Goal: Answer question/provide support

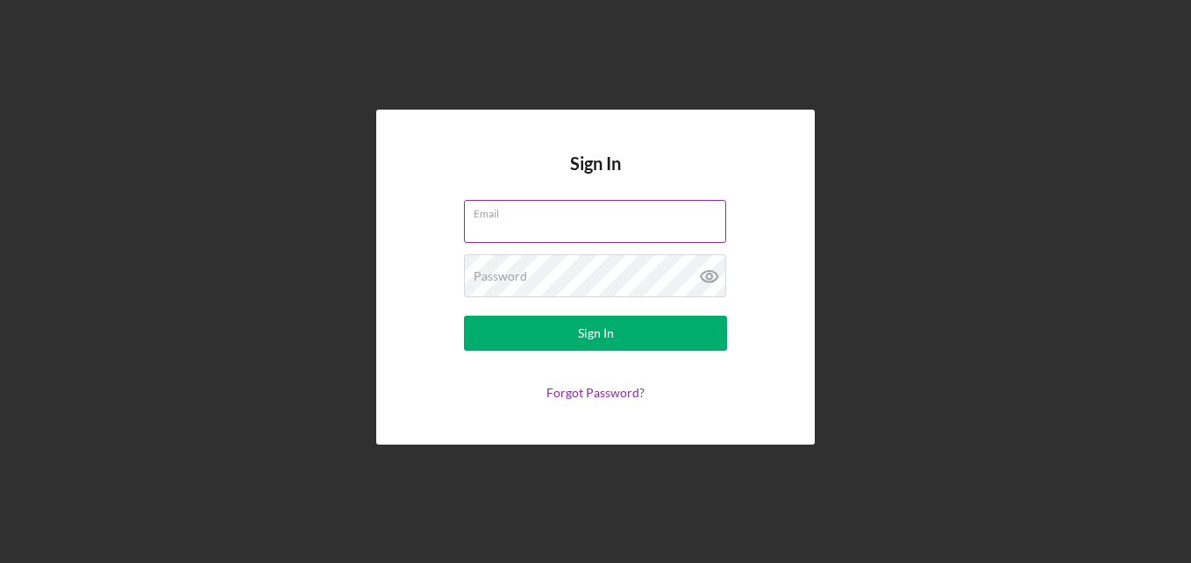
paste input "[EMAIL_ADDRESS][DOMAIN_NAME]"
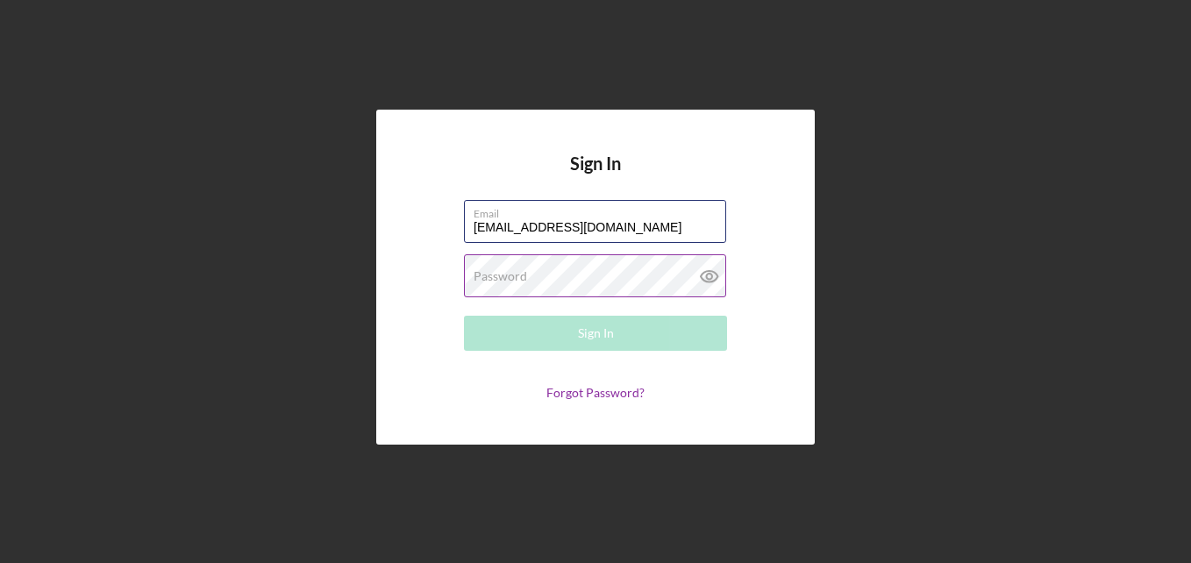
type input "[EMAIL_ADDRESS][DOMAIN_NAME]"
click at [505, 276] on label "Password" at bounding box center [500, 276] width 53 height 14
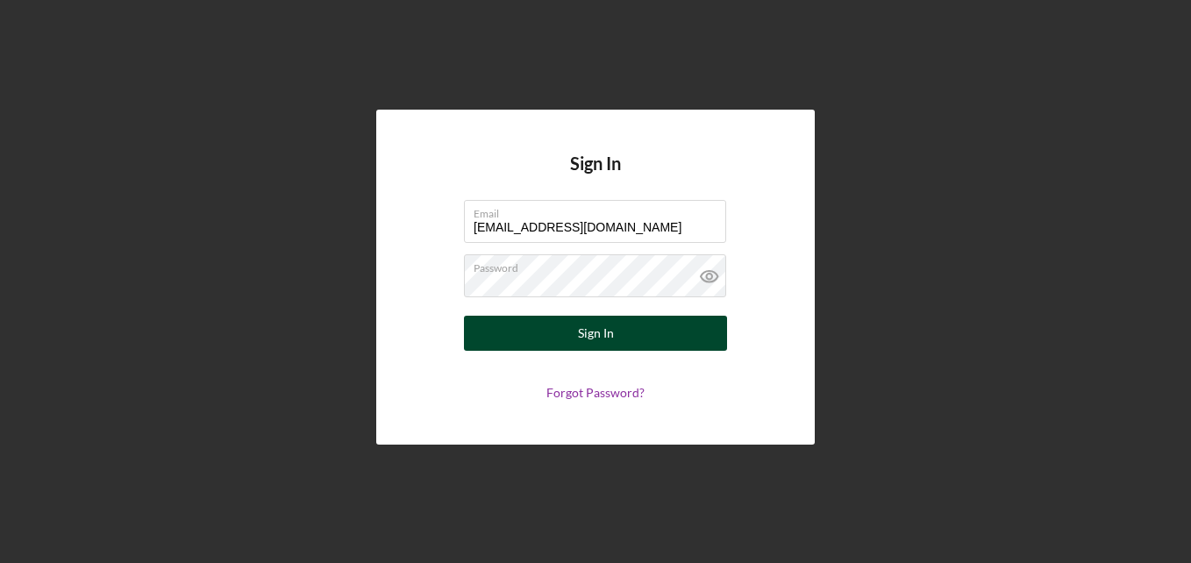
click at [601, 337] on div "Sign In" at bounding box center [596, 333] width 36 height 35
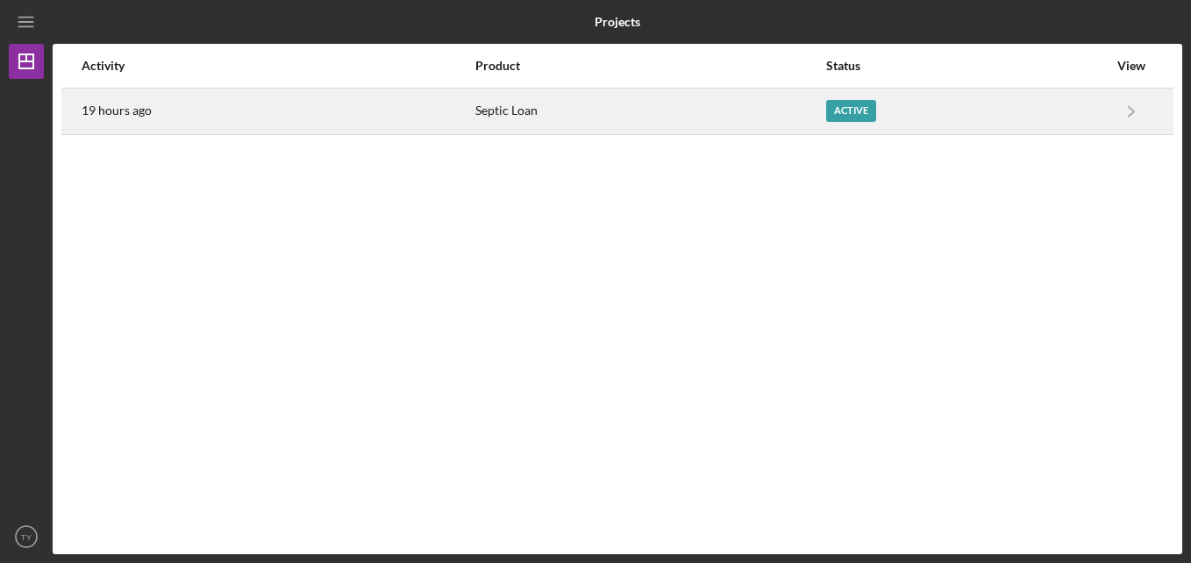
click at [851, 109] on div "Active" at bounding box center [851, 111] width 50 height 22
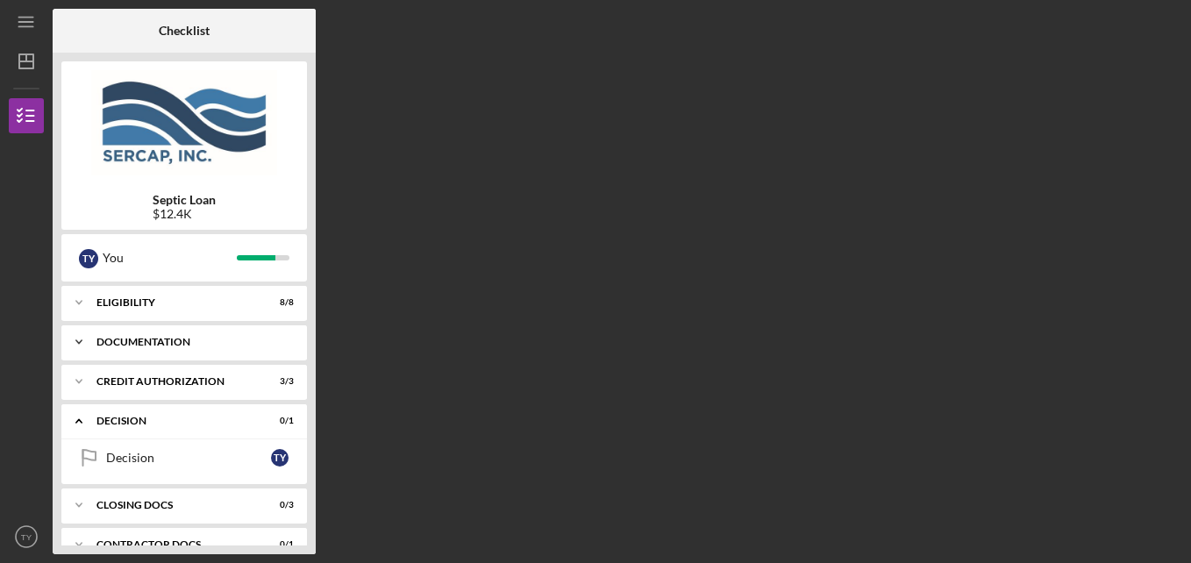
click at [78, 304] on polyline at bounding box center [78, 303] width 5 height 4
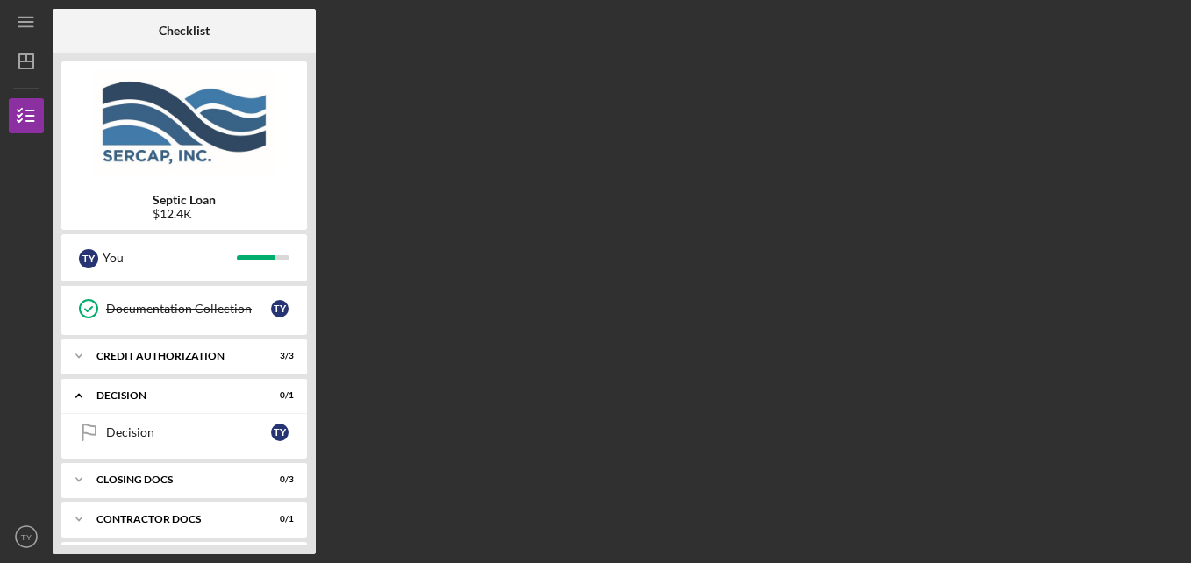
scroll to position [461, 0]
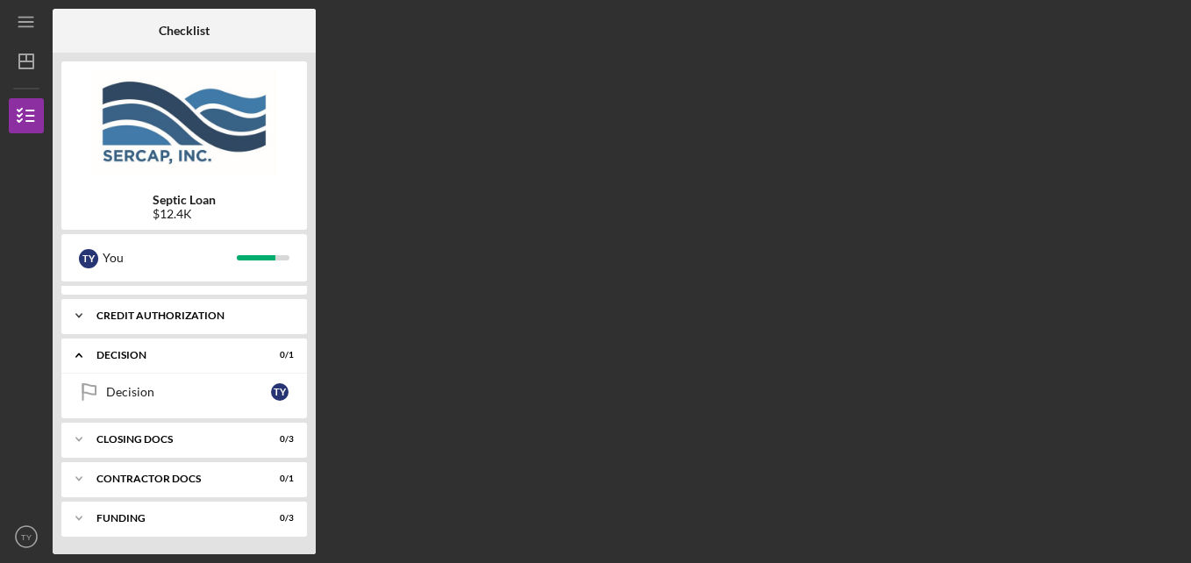
click at [83, 310] on icon "Icon/Expander" at bounding box center [78, 315] width 35 height 35
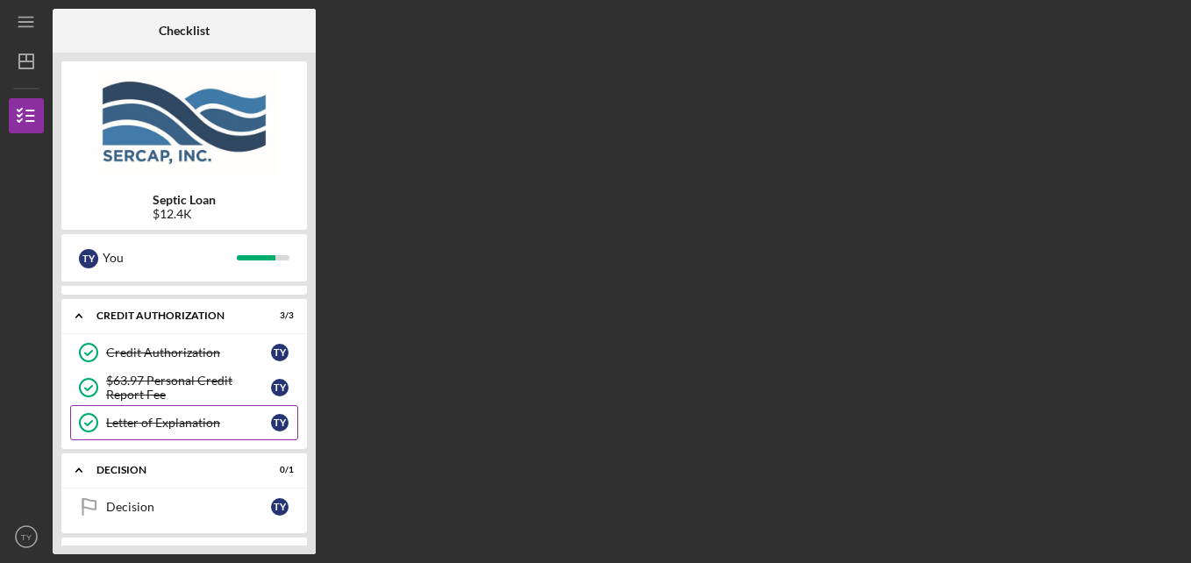
click at [162, 413] on link "Letter of Explanation Letter of Explanation T Y" at bounding box center [184, 422] width 228 height 35
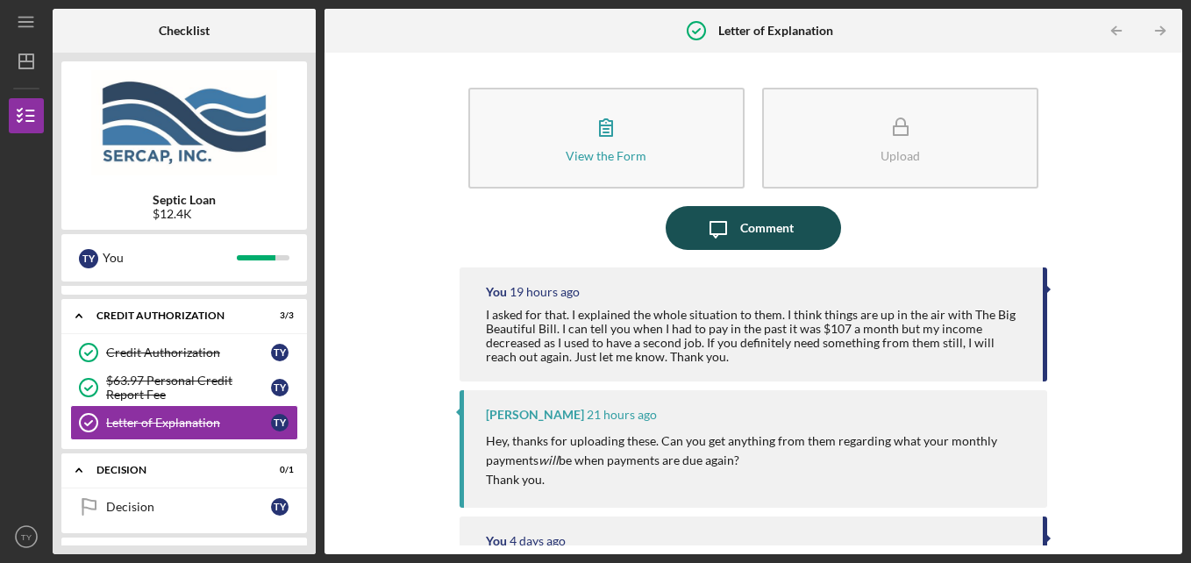
click at [746, 233] on div "Comment" at bounding box center [766, 228] width 53 height 44
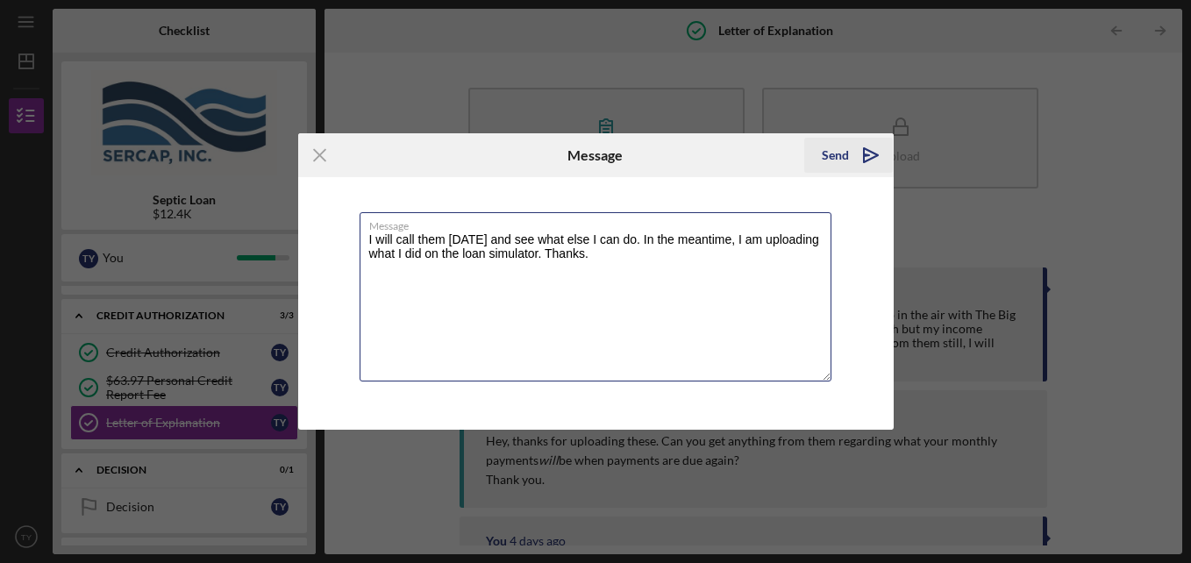
type textarea "I will call them [DATE] and see what else I can do. In the meantime, I am uploa…"
click at [866, 150] on icon "Icon/icon-invite-send" at bounding box center [871, 155] width 44 height 44
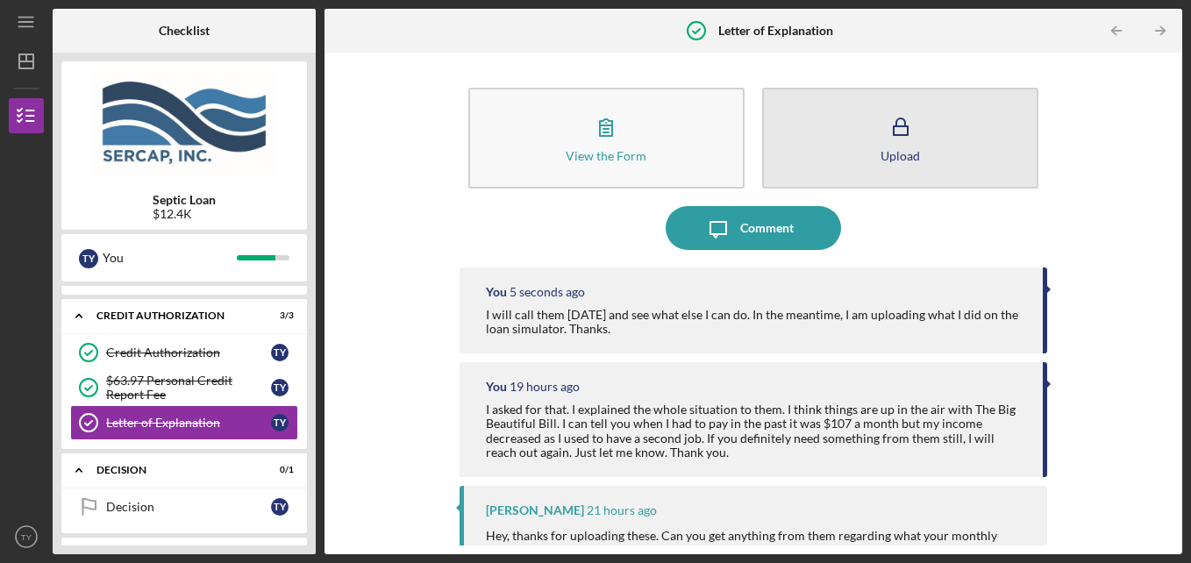
click at [917, 157] on button "Upload" at bounding box center [900, 138] width 276 height 101
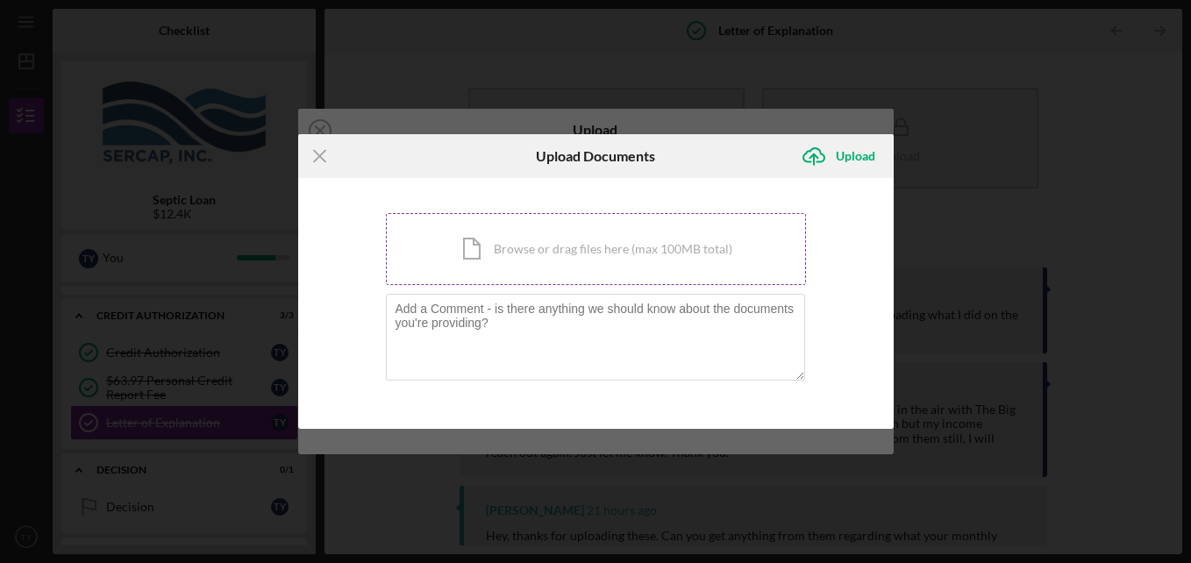
click at [531, 254] on div "Icon/Document Browse or drag files here (max 100MB total) Tap to choose files o…" at bounding box center [596, 249] width 420 height 72
click at [597, 252] on div "Icon/Document Browse or drag files here (max 100MB total) Tap to choose files o…" at bounding box center [596, 249] width 420 height 72
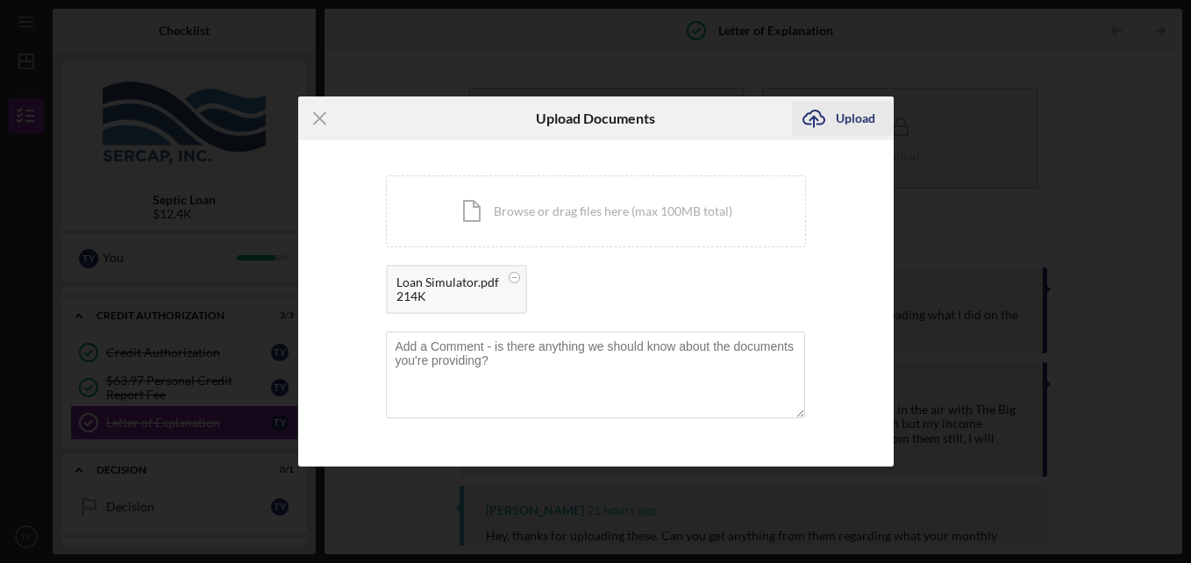
click at [854, 127] on div "Upload" at bounding box center [855, 118] width 39 height 35
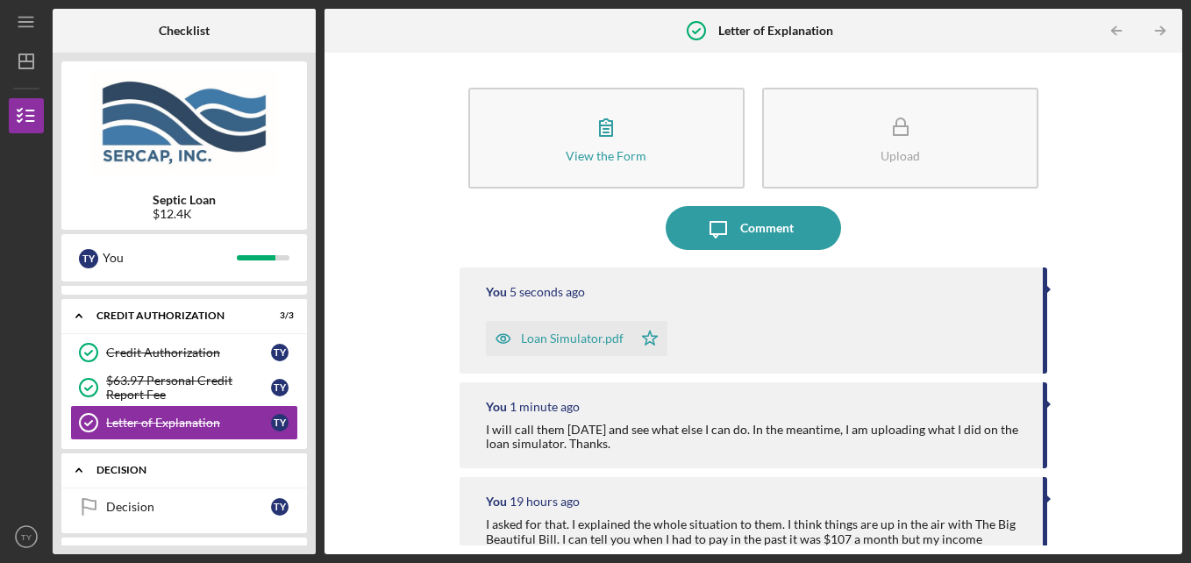
click at [77, 467] on icon "Icon/Expander" at bounding box center [78, 469] width 35 height 35
click at [78, 311] on icon "Icon/Expander" at bounding box center [78, 315] width 35 height 35
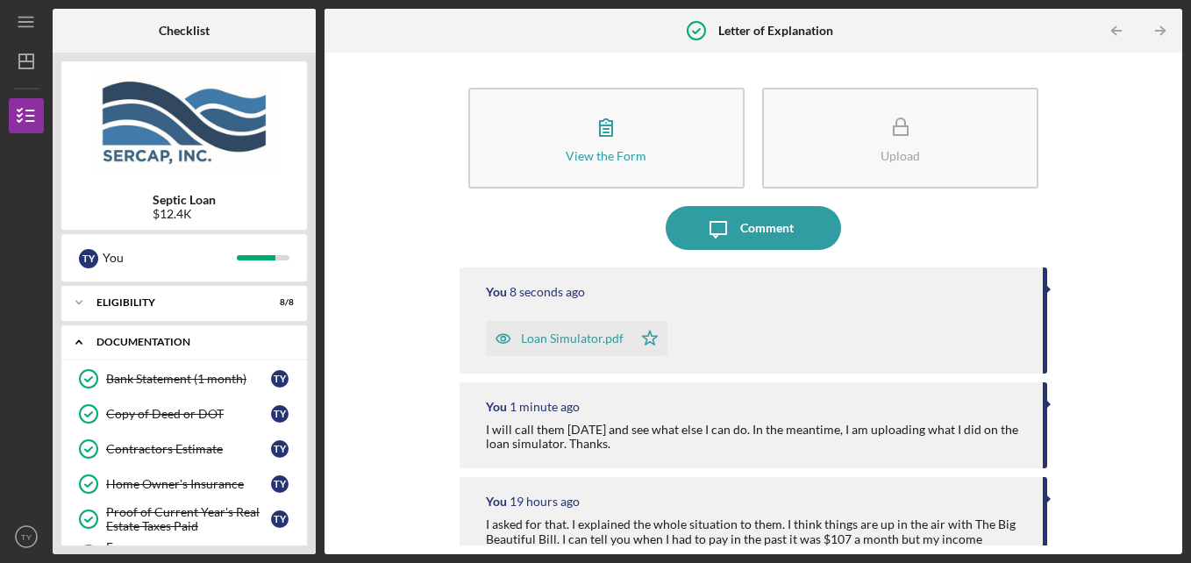
click at [72, 342] on icon "Icon/Expander" at bounding box center [78, 341] width 35 height 35
